Goal: Check status: Check status

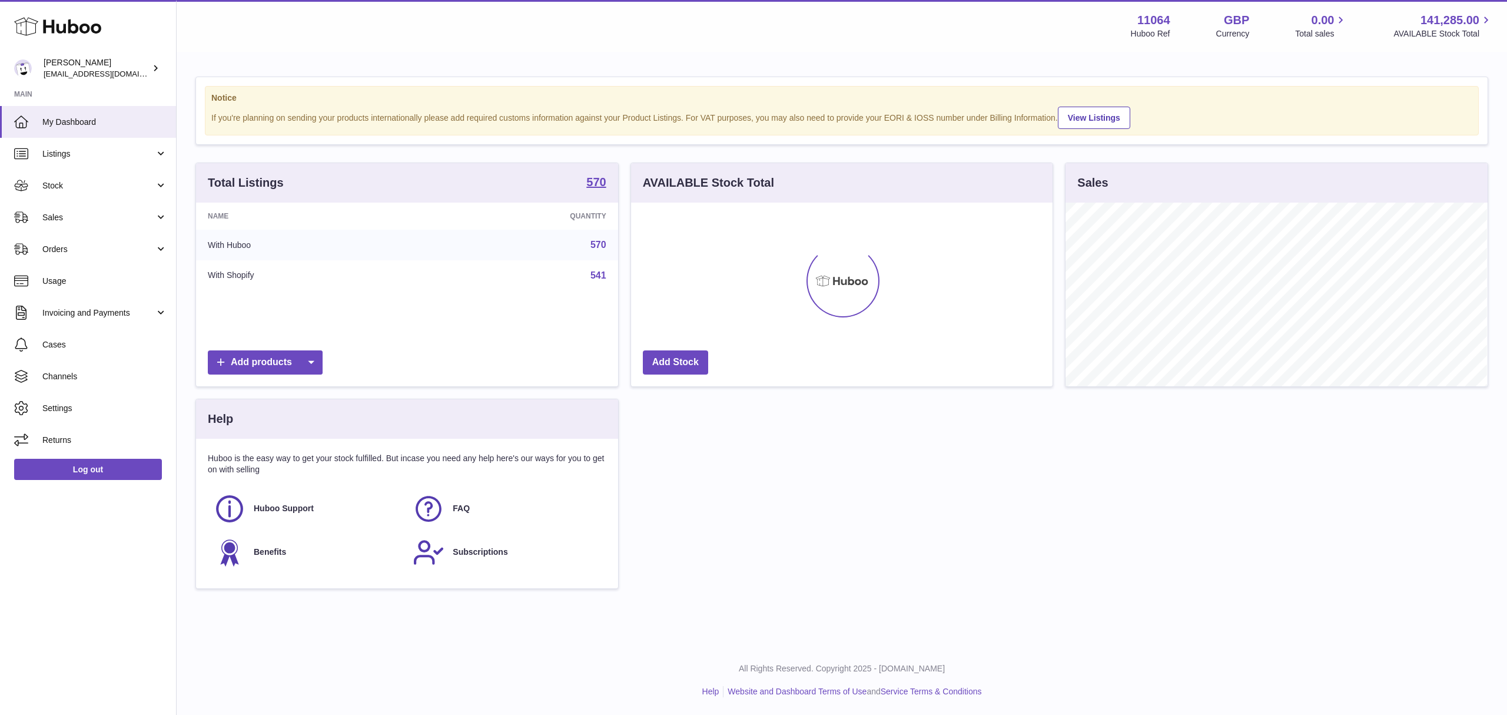
scroll to position [184, 422]
click at [88, 244] on span "Orders" at bounding box center [98, 249] width 112 height 11
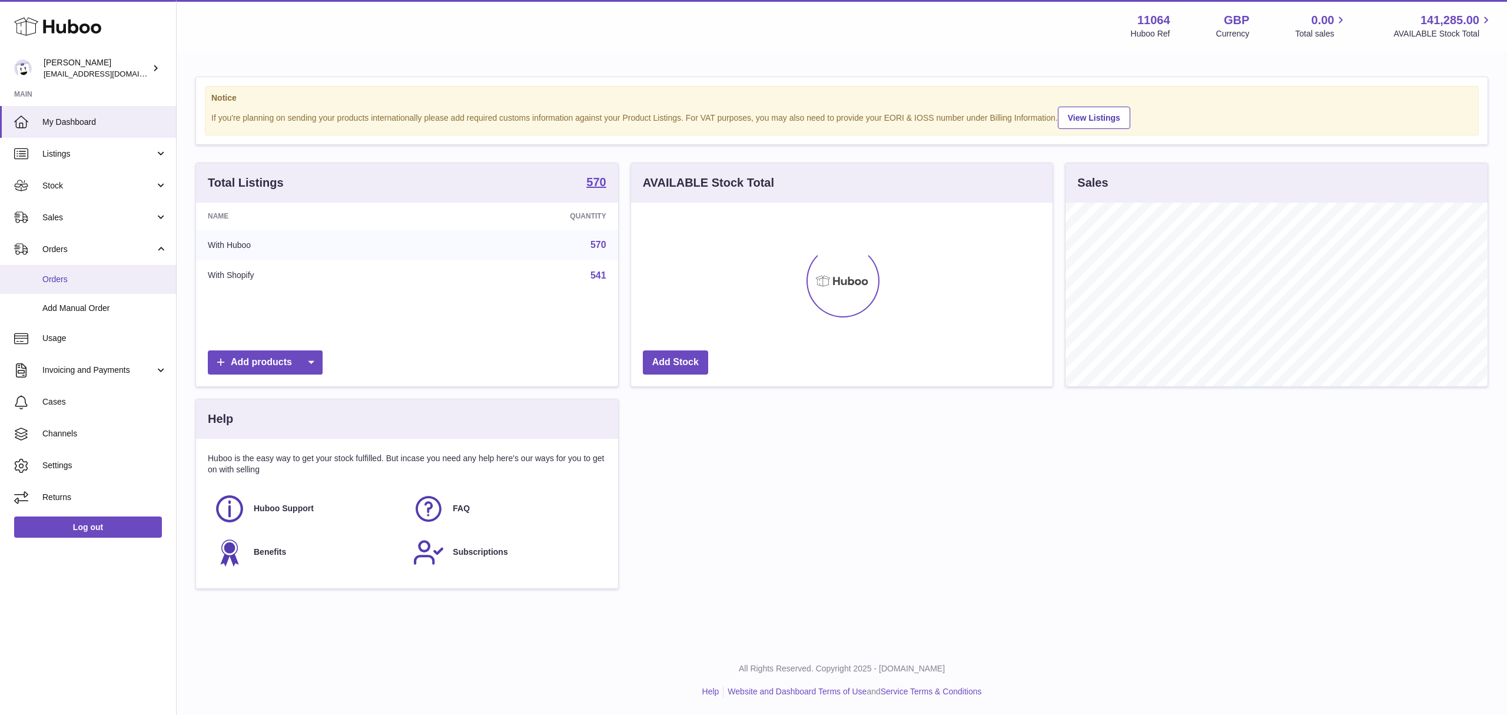
click at [86, 274] on span "Orders" at bounding box center [104, 279] width 125 height 11
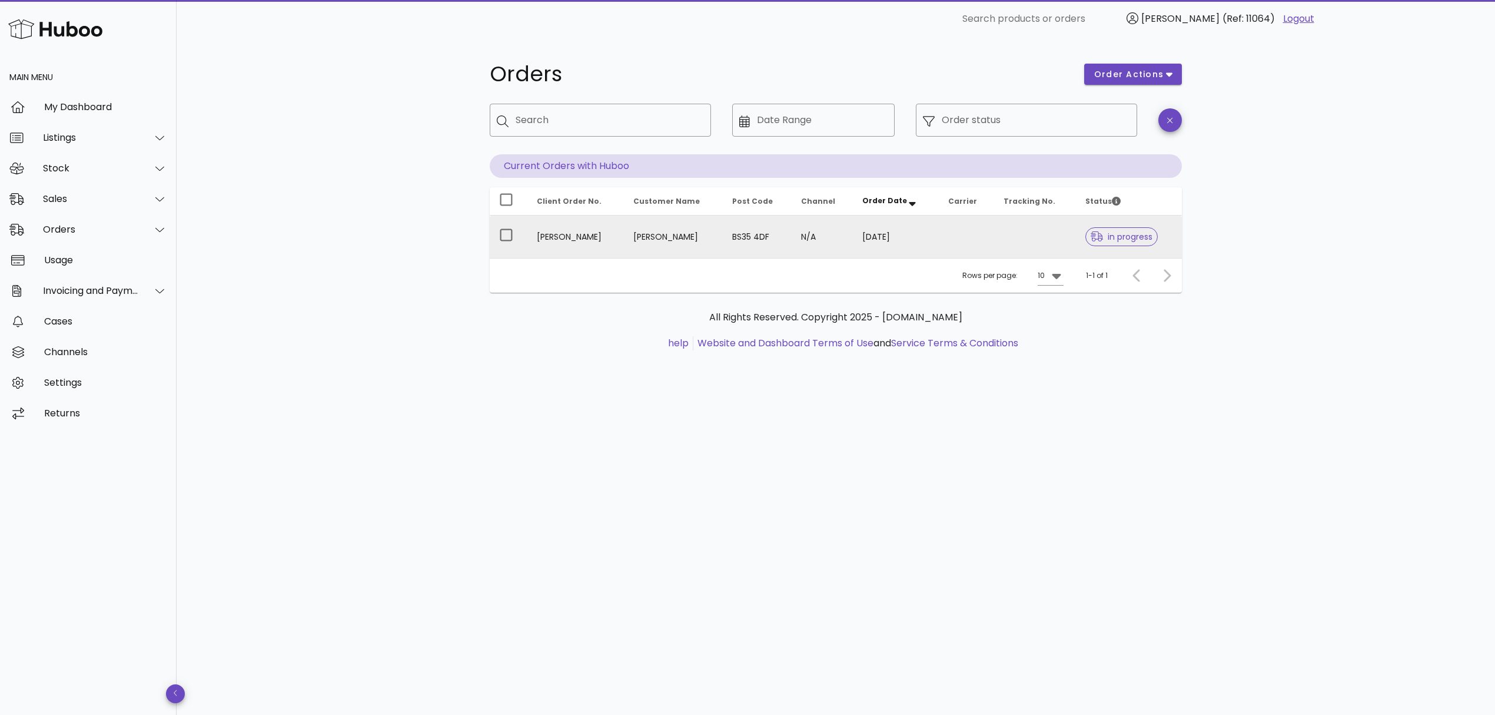
click at [939, 226] on td at bounding box center [966, 236] width 55 height 42
